Goal: Information Seeking & Learning: Learn about a topic

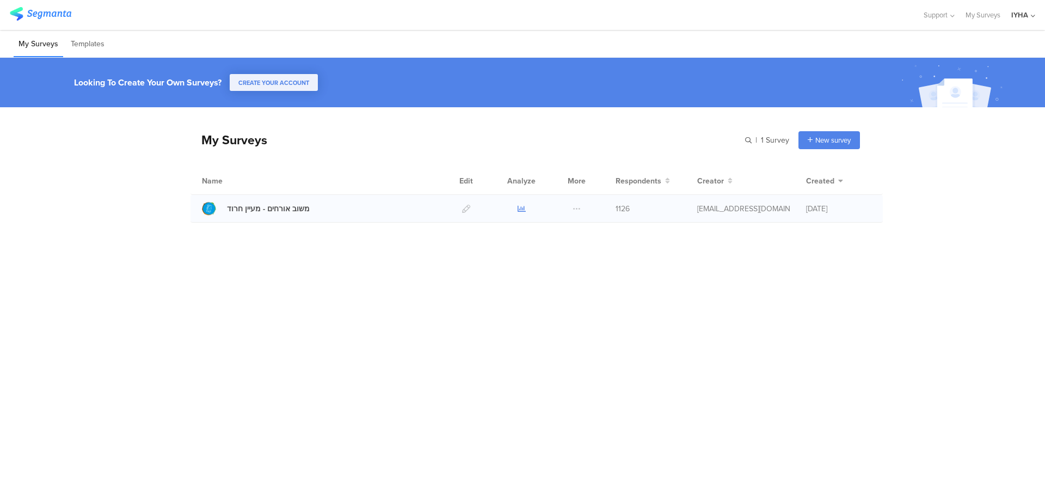
click at [519, 208] on icon at bounding box center [522, 209] width 8 height 8
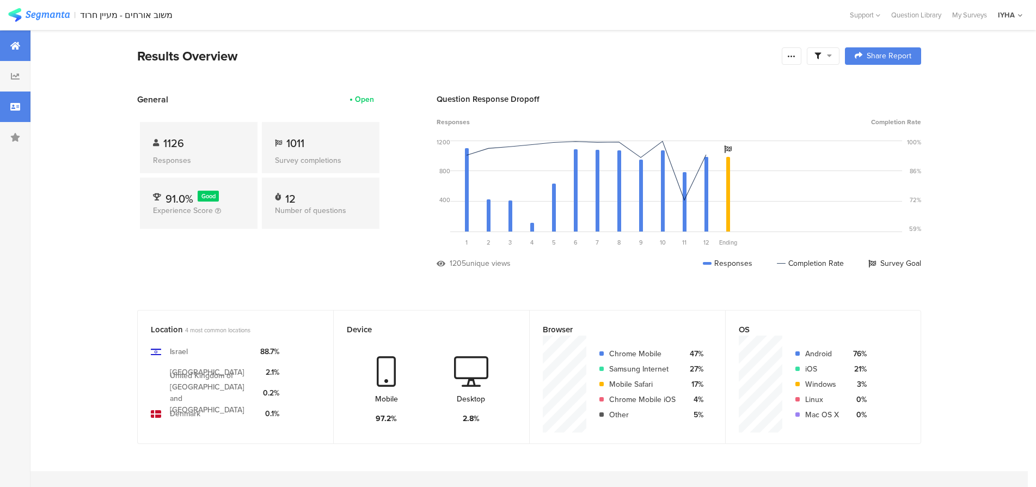
click at [11, 102] on div at bounding box center [15, 106] width 30 height 30
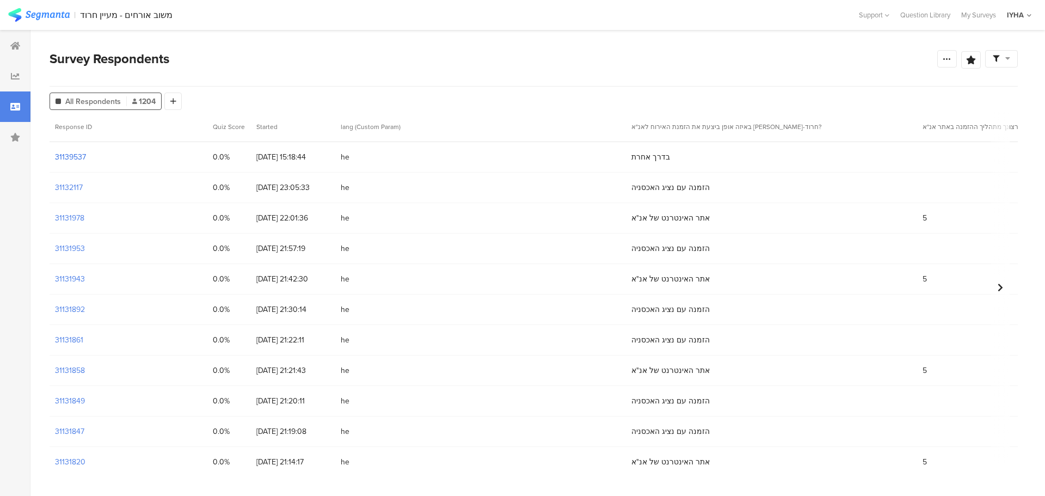
click at [73, 157] on section "31139537" at bounding box center [70, 156] width 31 height 11
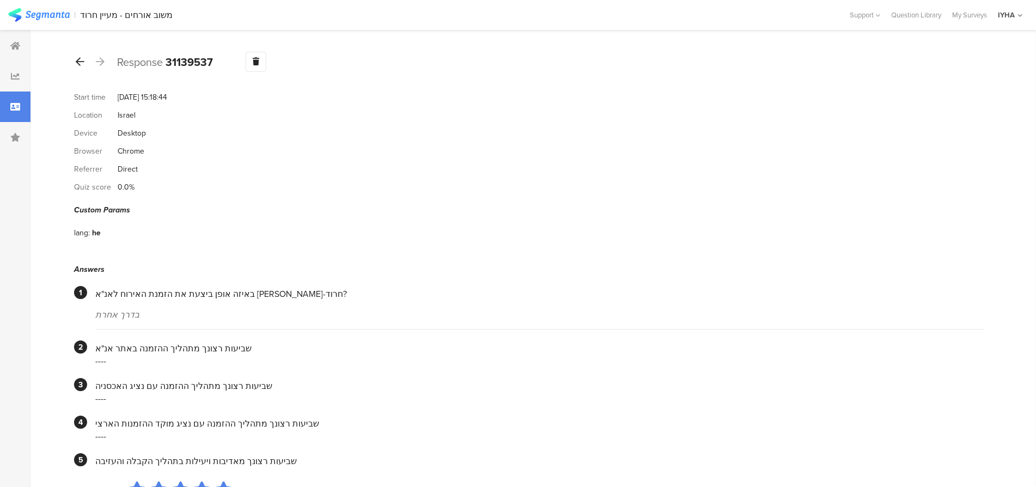
click at [75, 61] on div at bounding box center [80, 61] width 12 height 17
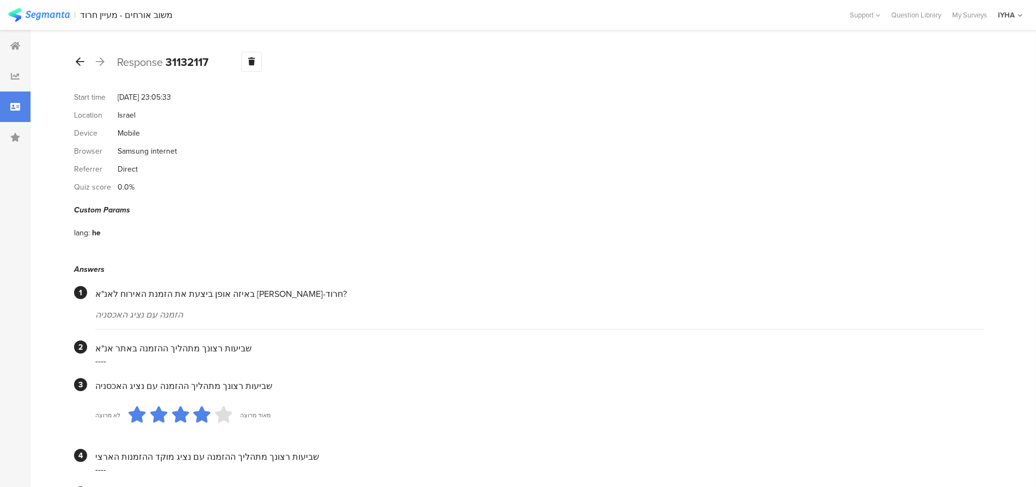
click at [76, 60] on icon at bounding box center [80, 62] width 9 height 10
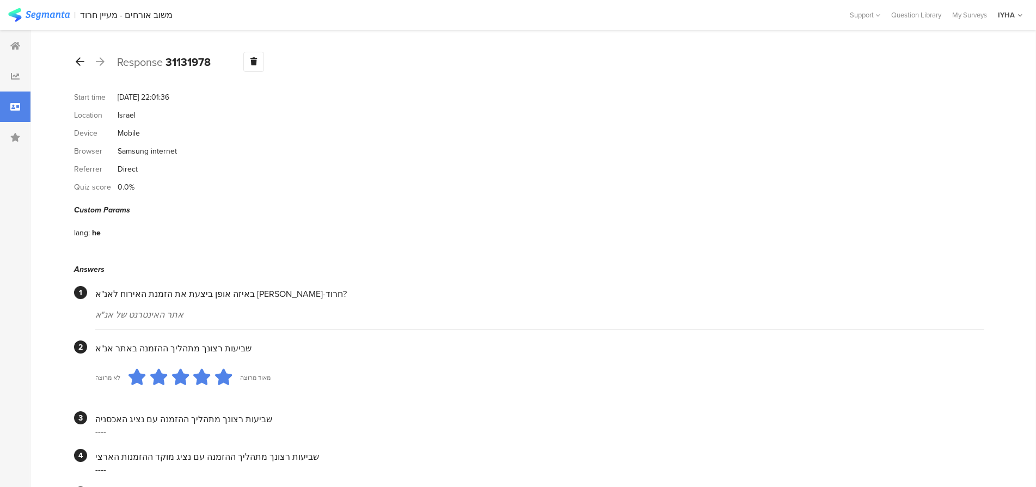
click at [78, 59] on icon at bounding box center [80, 62] width 9 height 10
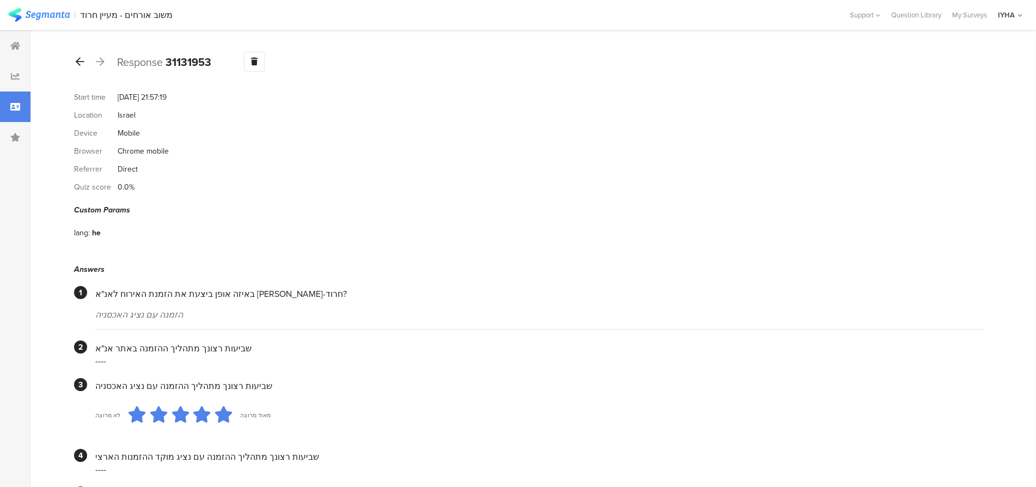
click at [77, 62] on icon at bounding box center [80, 62] width 9 height 10
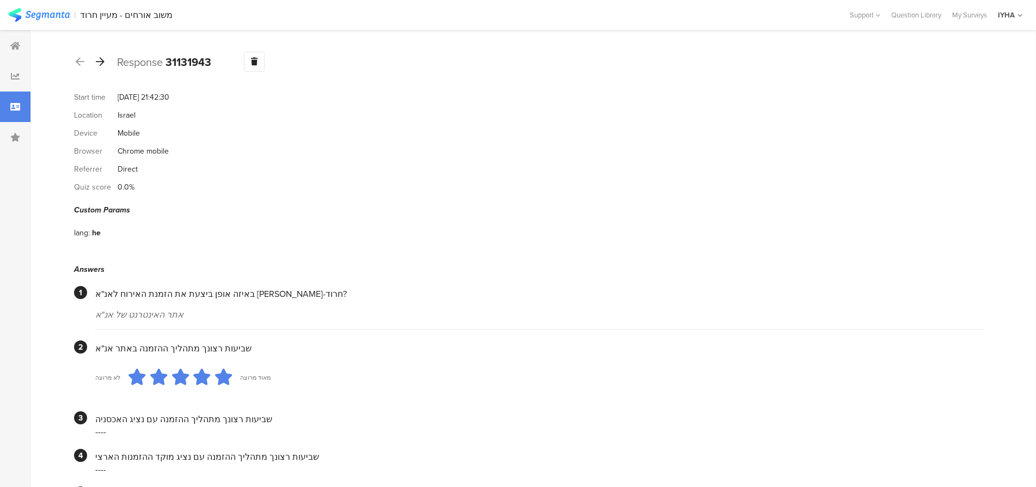
click at [101, 60] on icon at bounding box center [100, 62] width 9 height 10
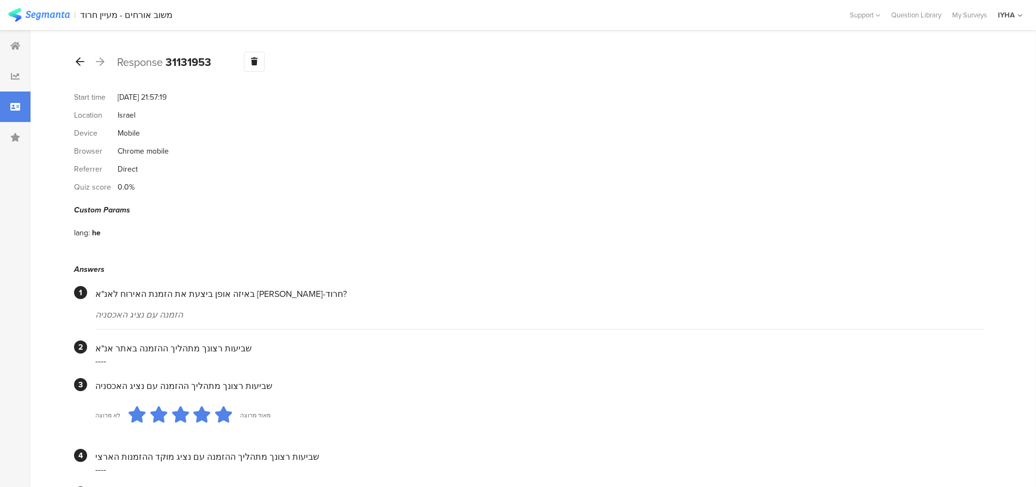
click at [78, 61] on icon at bounding box center [80, 62] width 9 height 10
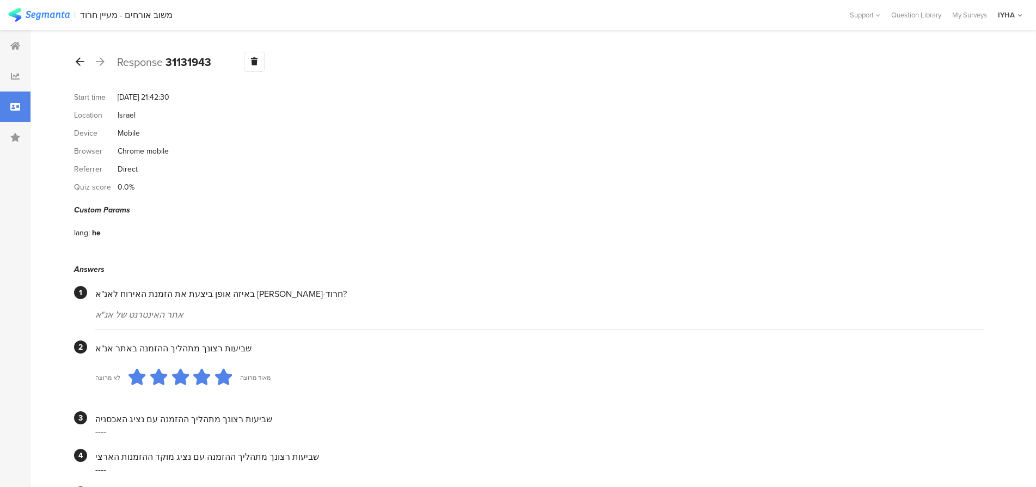
click at [76, 59] on icon at bounding box center [80, 62] width 9 height 10
click at [78, 64] on icon at bounding box center [80, 62] width 9 height 10
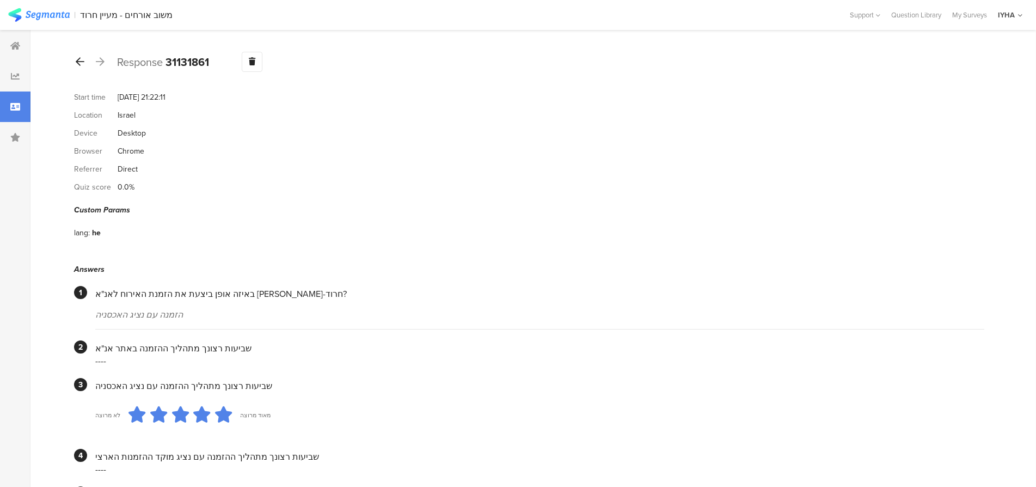
click at [77, 61] on icon at bounding box center [80, 62] width 9 height 10
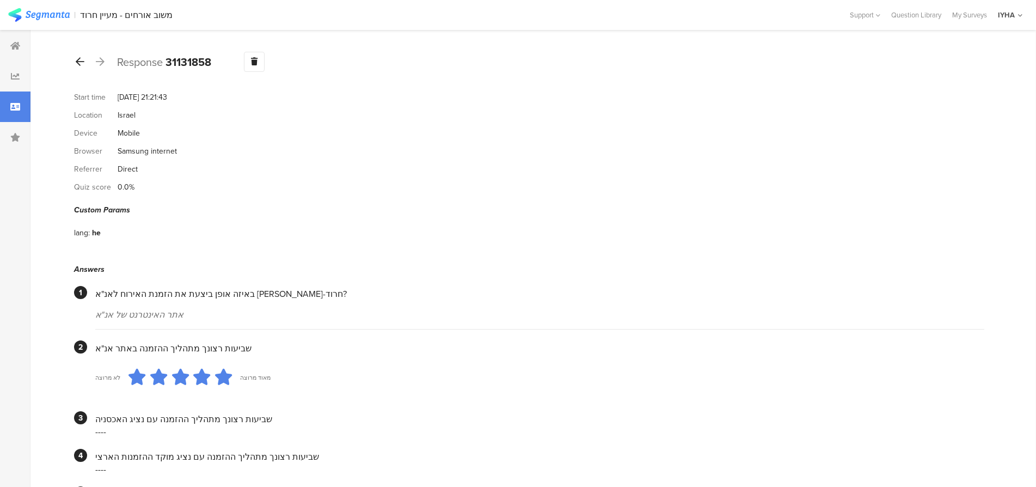
click at [78, 58] on icon at bounding box center [80, 62] width 9 height 10
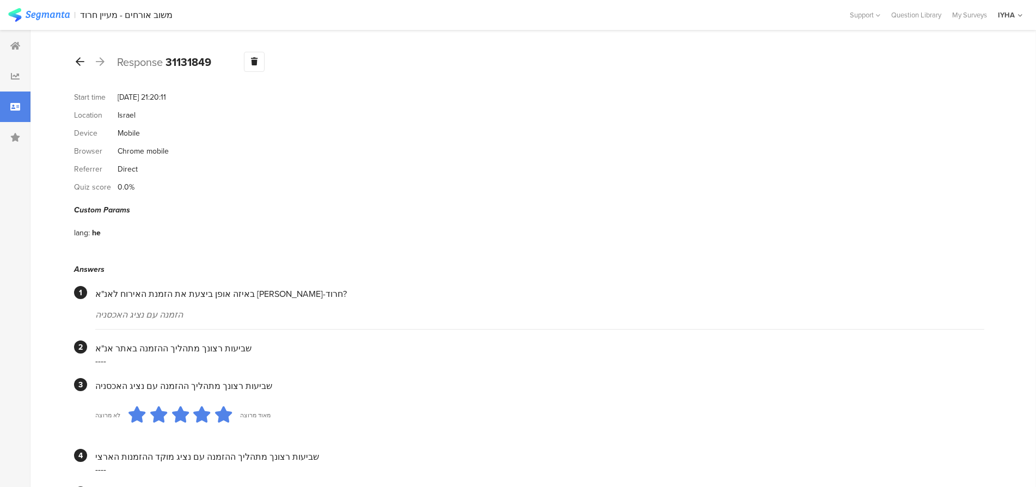
click at [79, 61] on icon at bounding box center [80, 62] width 9 height 10
click at [77, 61] on icon at bounding box center [80, 62] width 9 height 10
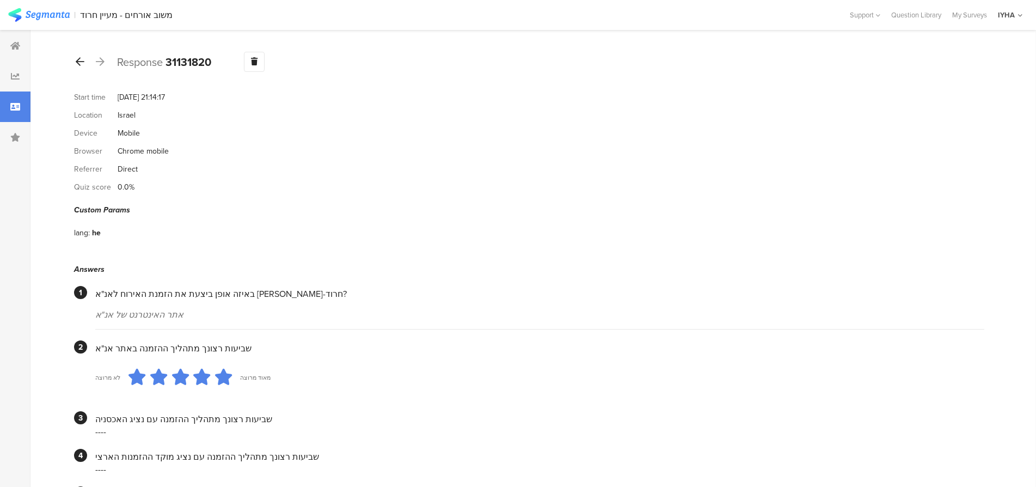
click at [77, 61] on icon at bounding box center [80, 62] width 9 height 10
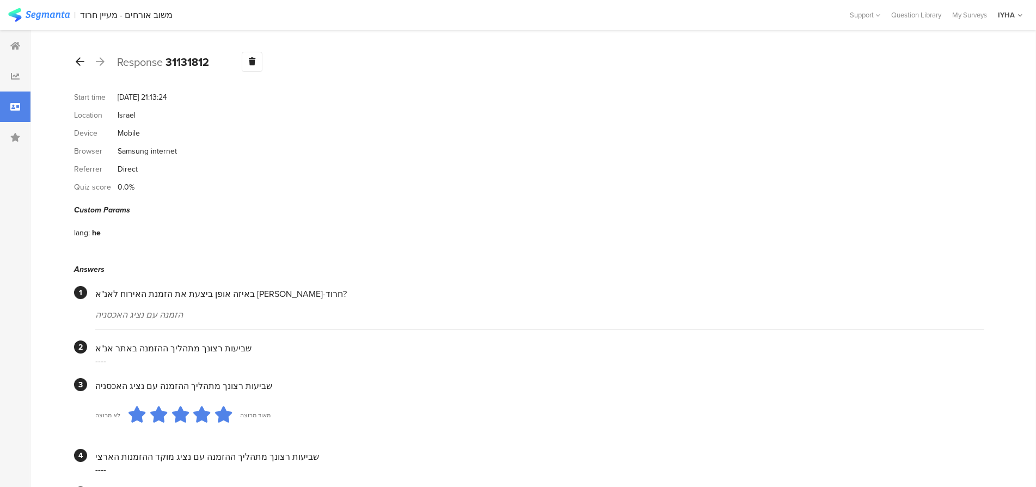
click at [77, 64] on icon at bounding box center [80, 62] width 9 height 10
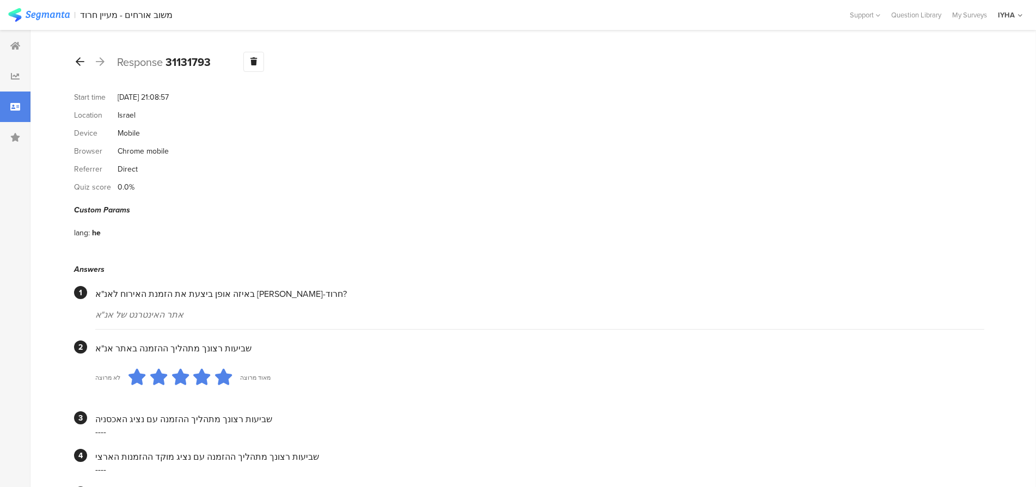
click at [78, 61] on icon at bounding box center [80, 62] width 9 height 10
click at [78, 62] on icon at bounding box center [80, 62] width 9 height 10
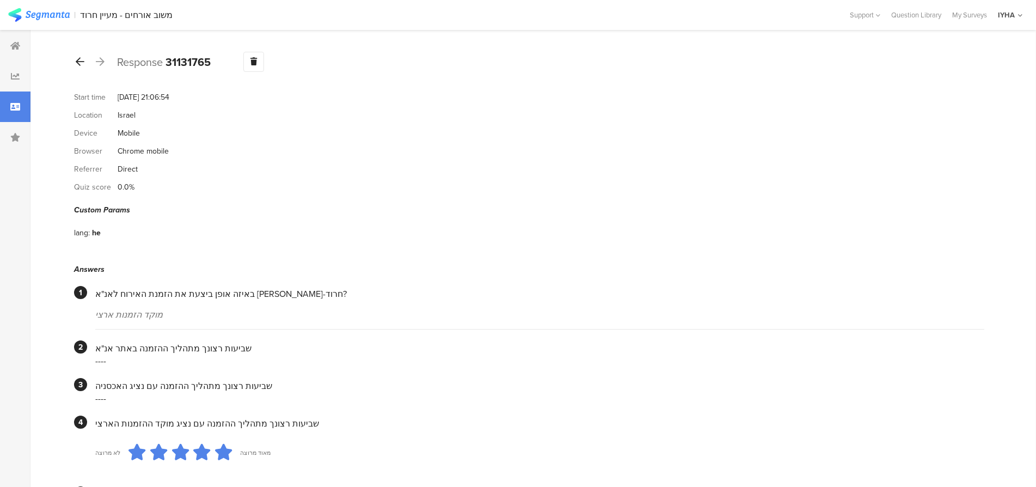
click at [77, 60] on icon at bounding box center [80, 62] width 9 height 10
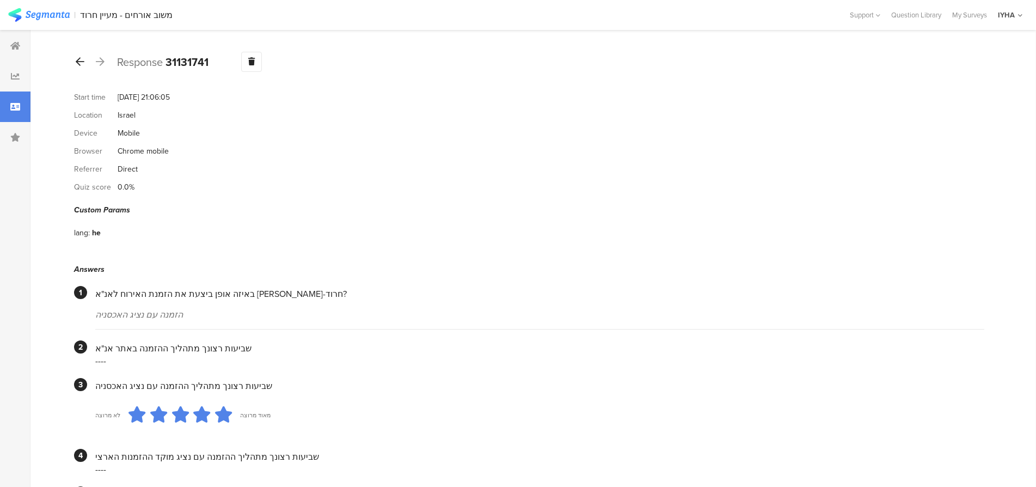
click at [78, 59] on icon at bounding box center [80, 62] width 9 height 10
click at [76, 59] on icon at bounding box center [80, 62] width 9 height 10
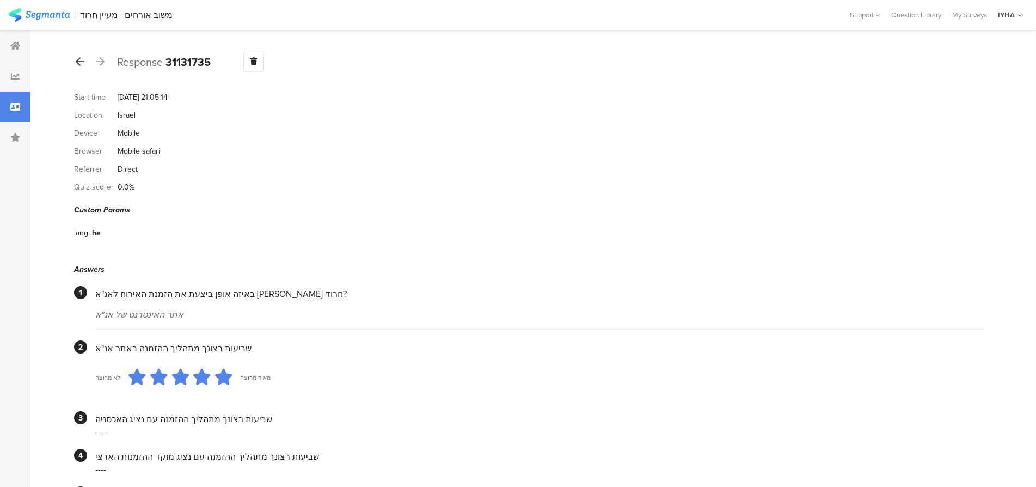
click at [78, 59] on icon at bounding box center [80, 62] width 9 height 10
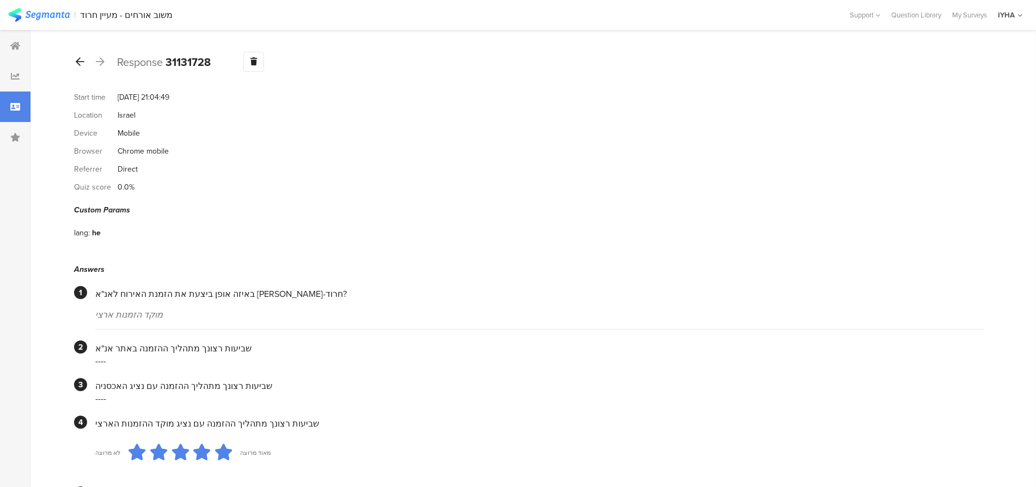
click at [78, 63] on icon at bounding box center [80, 62] width 9 height 10
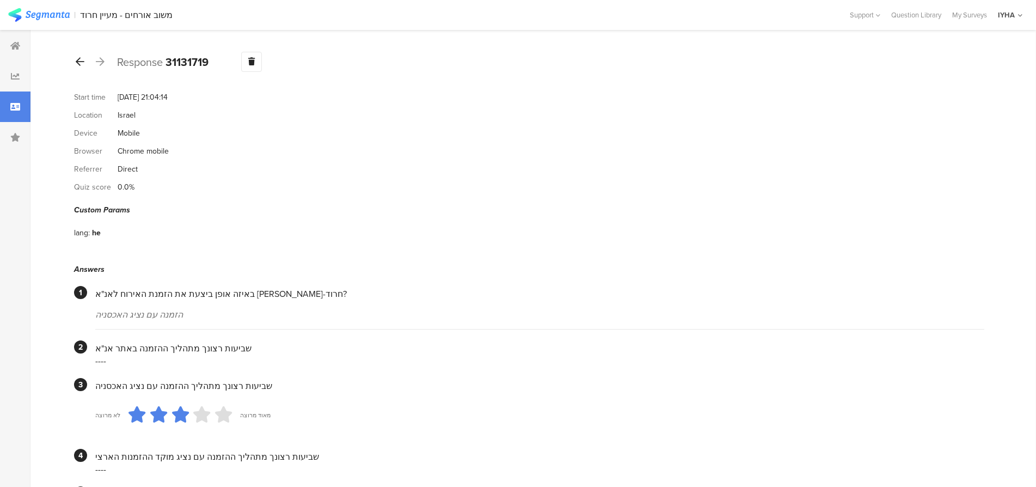
click at [76, 60] on icon at bounding box center [80, 62] width 9 height 10
click at [77, 62] on icon at bounding box center [80, 62] width 9 height 10
click at [78, 60] on icon at bounding box center [80, 62] width 9 height 10
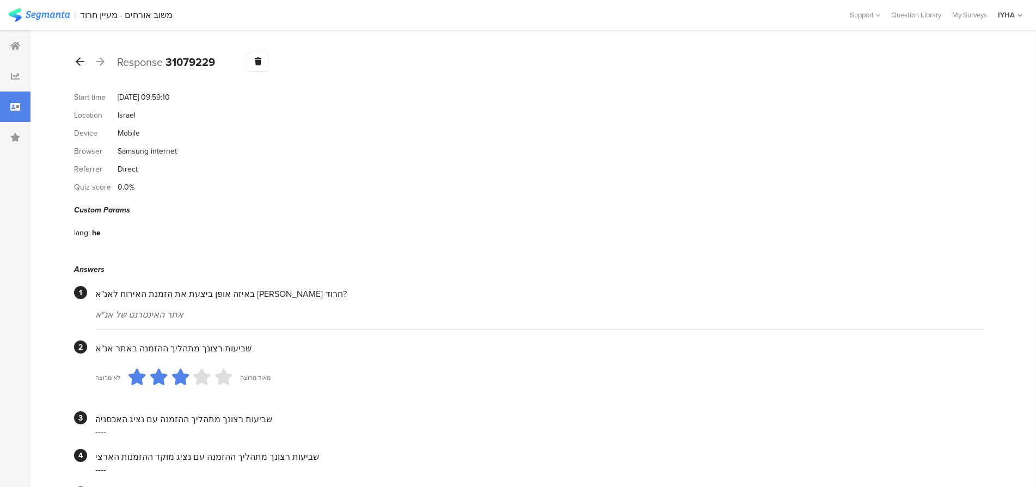
click at [78, 59] on icon at bounding box center [80, 62] width 9 height 10
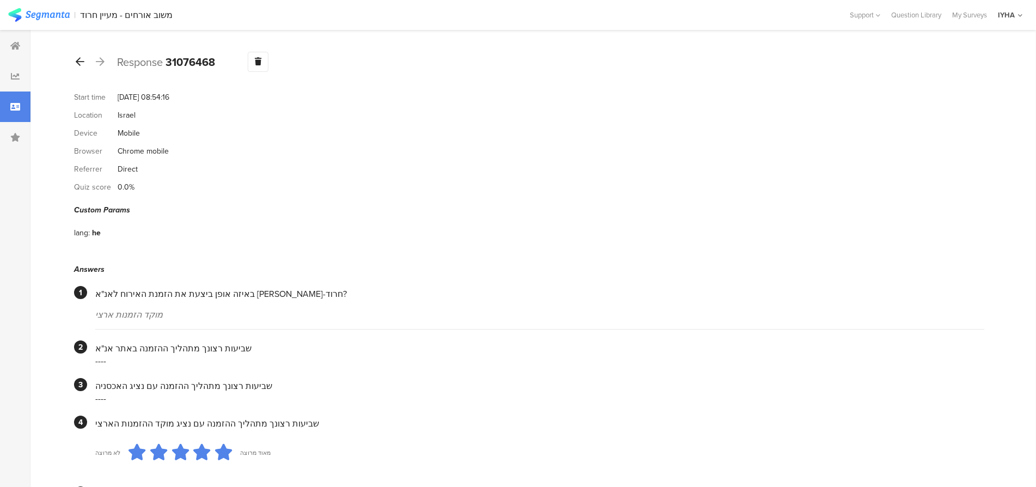
click at [77, 62] on icon at bounding box center [80, 62] width 9 height 10
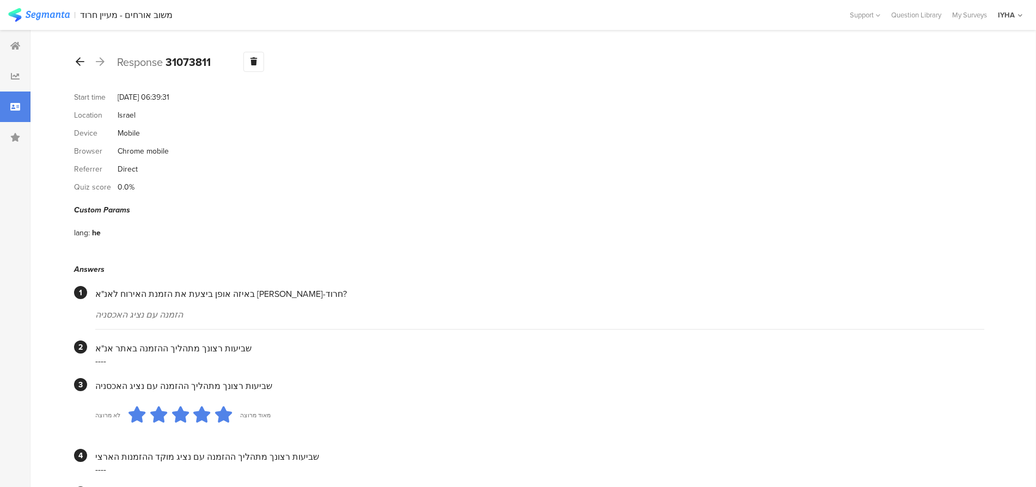
click at [77, 63] on icon at bounding box center [80, 62] width 9 height 10
click at [77, 60] on icon at bounding box center [80, 62] width 9 height 10
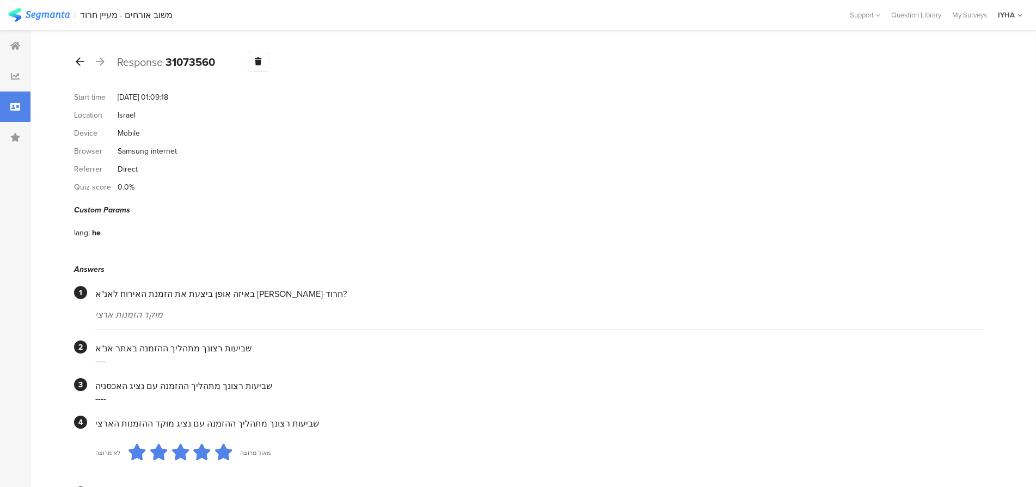
click at [77, 61] on icon at bounding box center [80, 62] width 9 height 10
click at [78, 61] on icon at bounding box center [80, 62] width 9 height 10
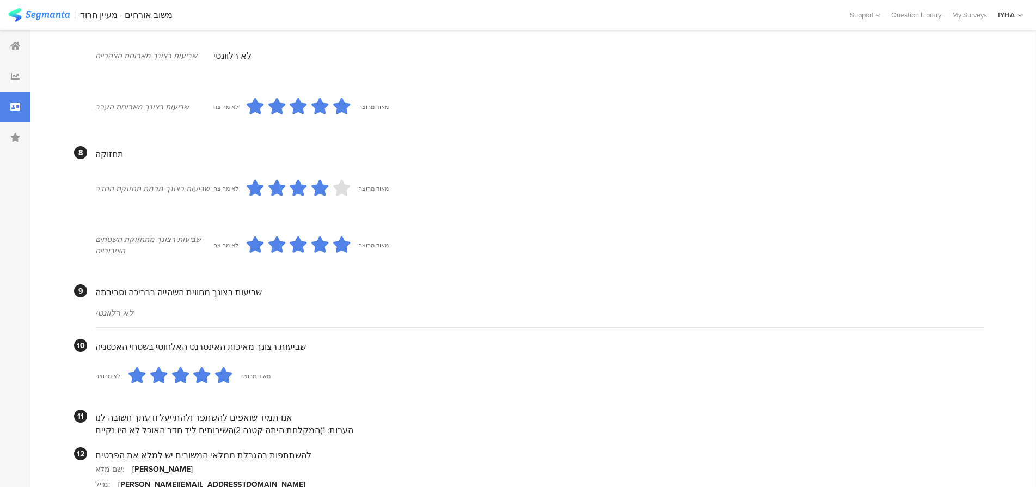
scroll to position [939, 0]
